Goal: Check status: Check status

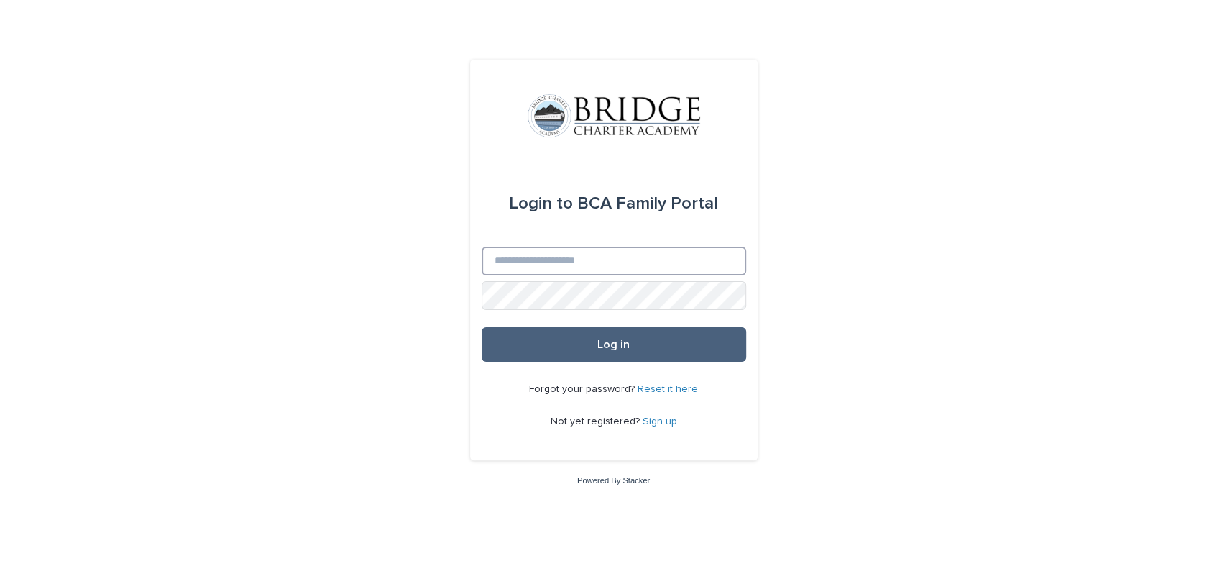
type input "**********"
click at [587, 354] on button "Log in" at bounding box center [614, 344] width 265 height 35
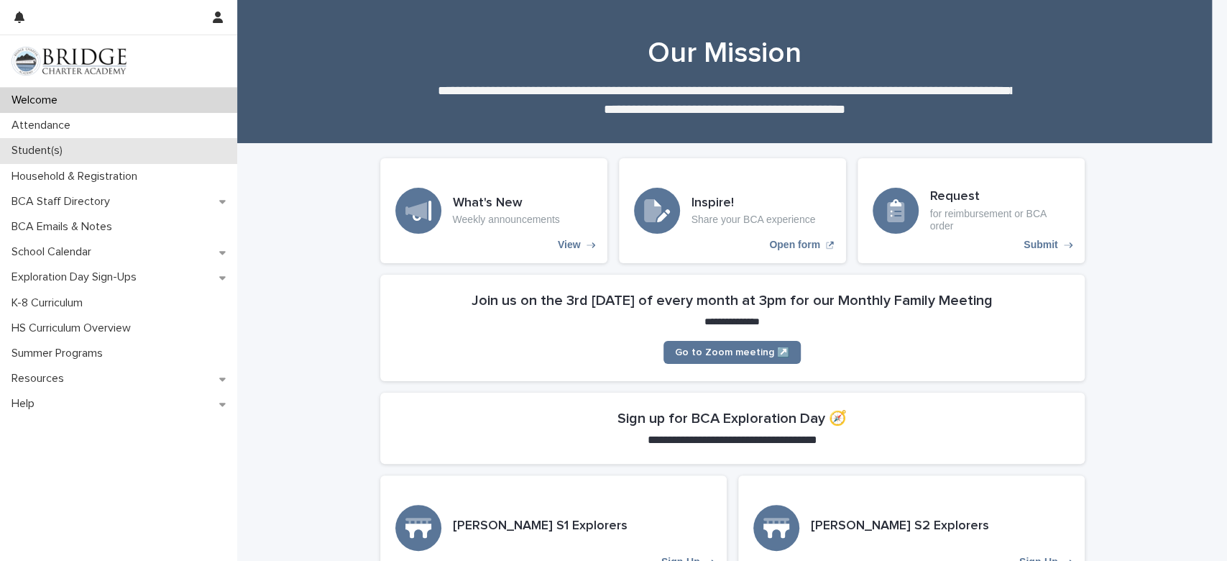
click at [30, 148] on p "Student(s)" at bounding box center [40, 151] width 68 height 14
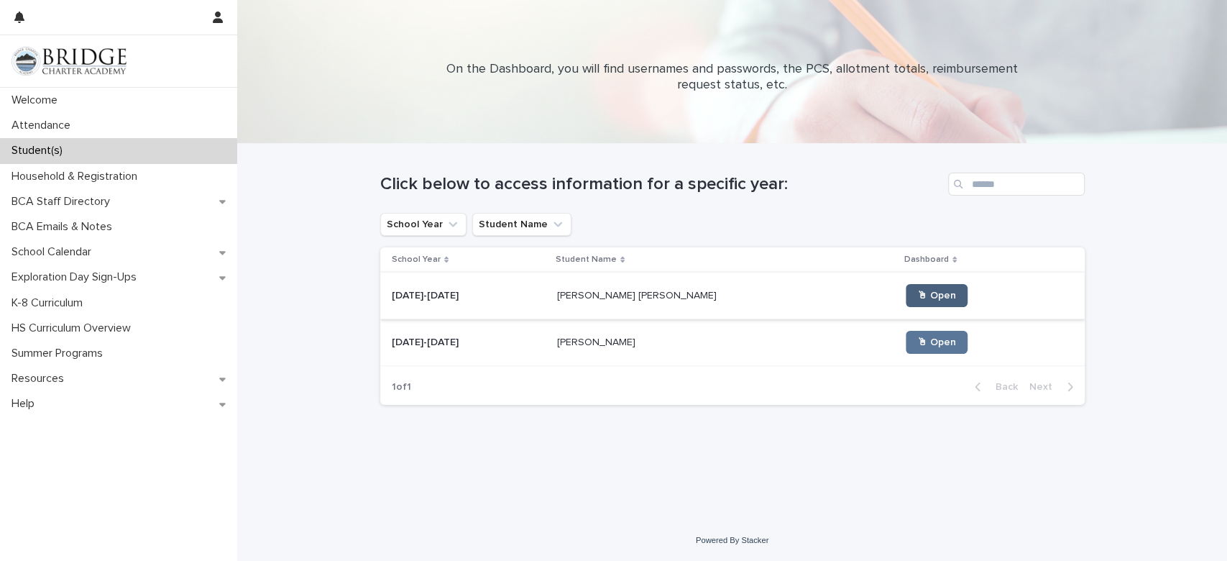
click at [917, 290] on span "🖱 Open" at bounding box center [936, 295] width 39 height 10
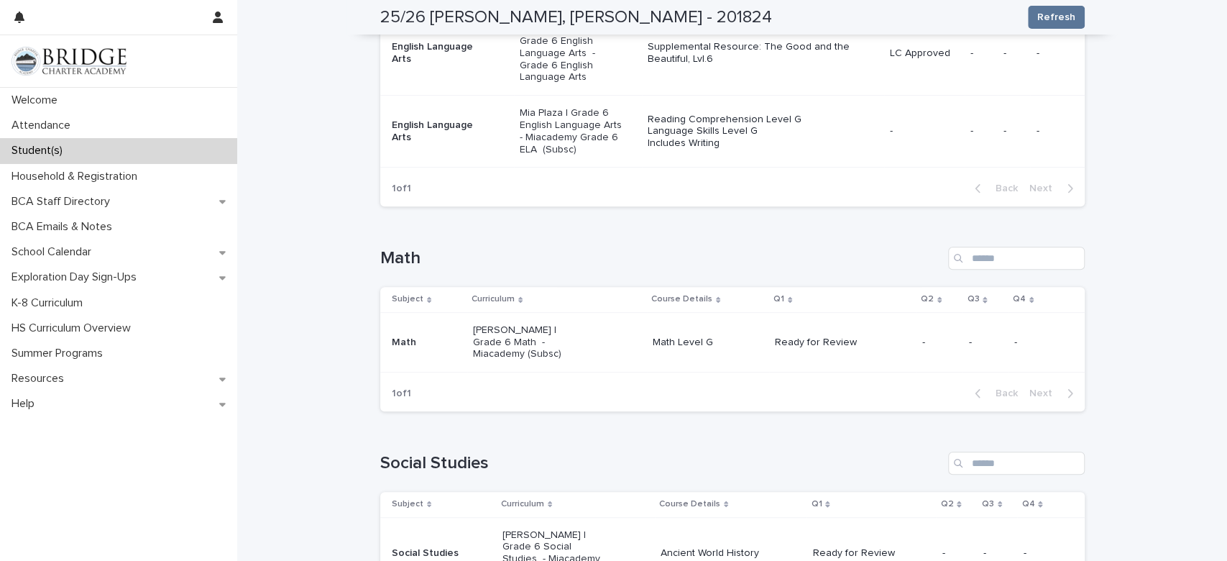
scroll to position [354, 0]
click at [775, 334] on div "Ready for Review" at bounding box center [826, 341] width 103 height 15
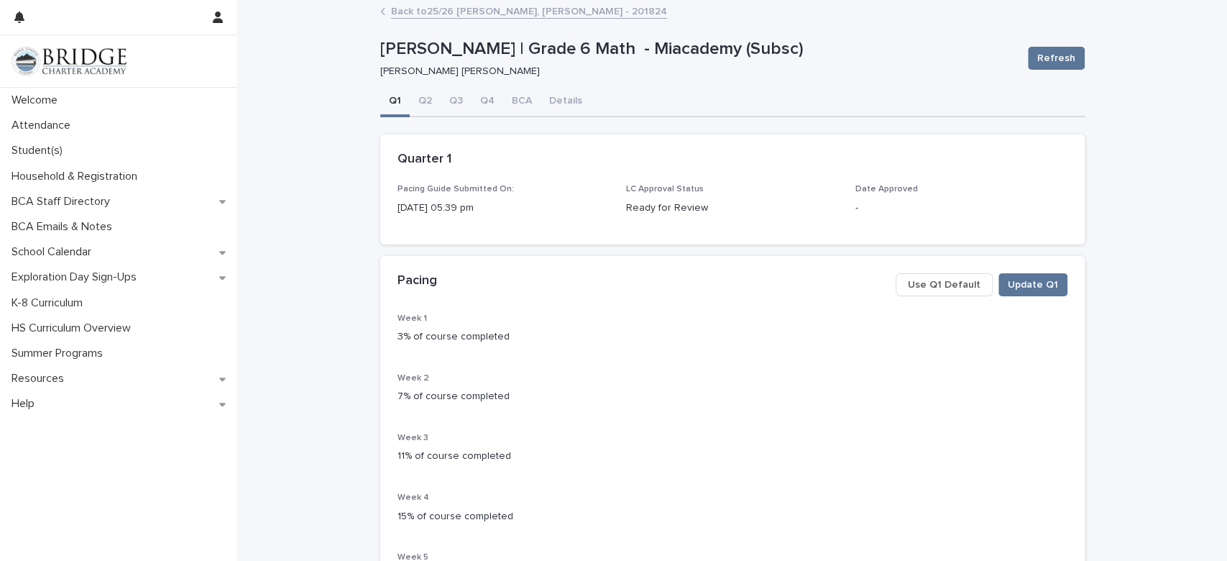
scroll to position [2, 0]
